Goal: Navigation & Orientation: Understand site structure

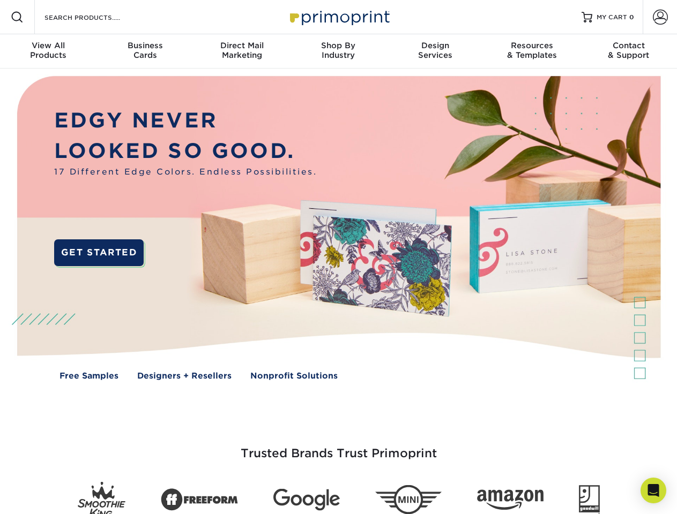
click at [338, 257] on img at bounding box center [338, 236] width 670 height 335
click at [17, 17] on span at bounding box center [17, 17] width 13 height 13
click at [659, 17] on span at bounding box center [659, 17] width 15 height 15
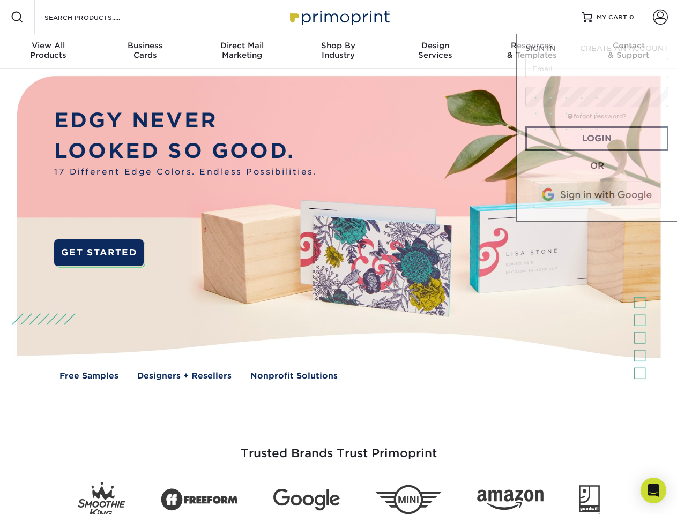
click at [48, 51] on div "View All Products" at bounding box center [48, 50] width 96 height 19
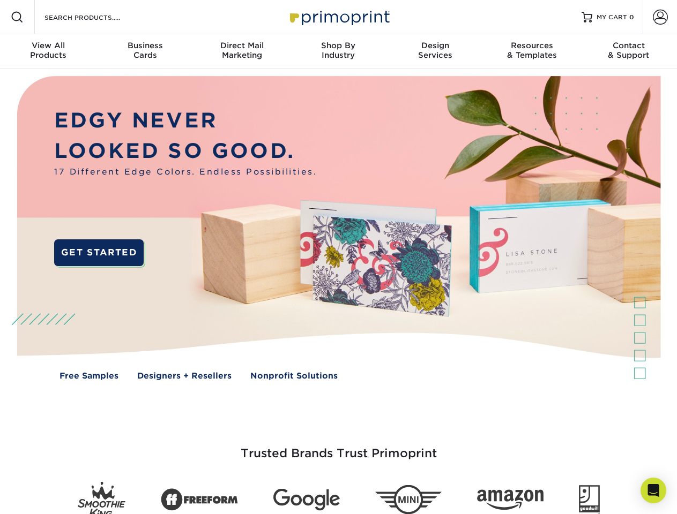
click at [145, 51] on div "Business Cards" at bounding box center [144, 50] width 96 height 19
click at [242, 51] on div "Direct Mail Marketing" at bounding box center [241, 50] width 96 height 19
click at [338, 51] on div "Shop By Industry" at bounding box center [338, 50] width 96 height 19
click at [435, 51] on div "Design Services" at bounding box center [435, 50] width 96 height 19
click at [531, 51] on div "Resources & Templates" at bounding box center [531, 50] width 96 height 19
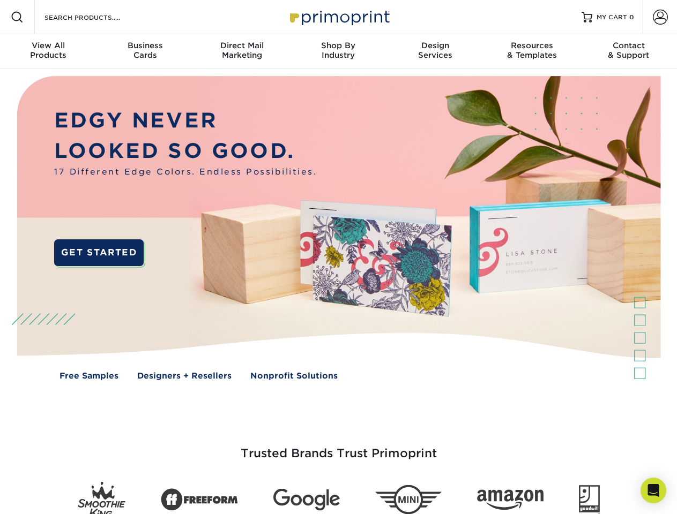
click at [628, 51] on div "Contact & Support" at bounding box center [628, 50] width 96 height 19
